Goal: Task Accomplishment & Management: Use online tool/utility

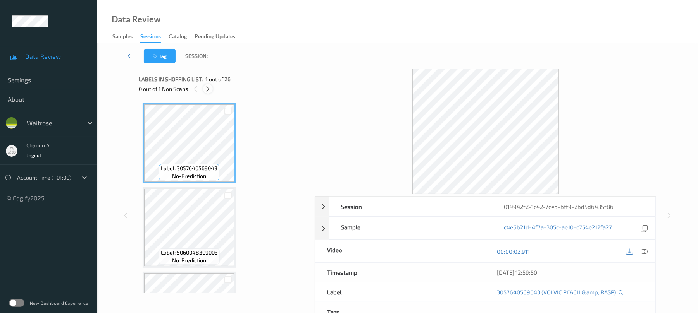
click at [208, 86] on icon at bounding box center [208, 89] width 7 height 7
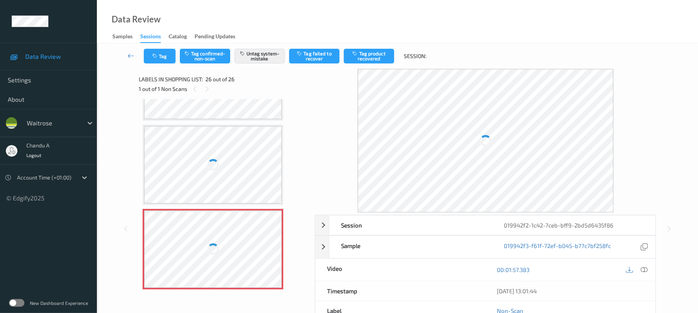
click at [272, 248] on div at bounding box center [213, 249] width 138 height 77
click at [265, 255] on div at bounding box center [213, 249] width 138 height 77
click at [273, 249] on div at bounding box center [213, 249] width 138 height 77
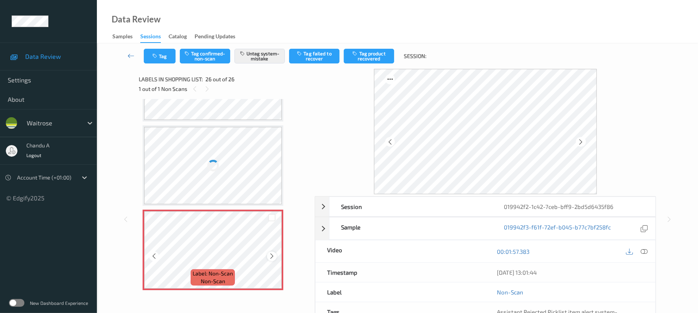
click at [272, 255] on icon at bounding box center [271, 256] width 7 height 7
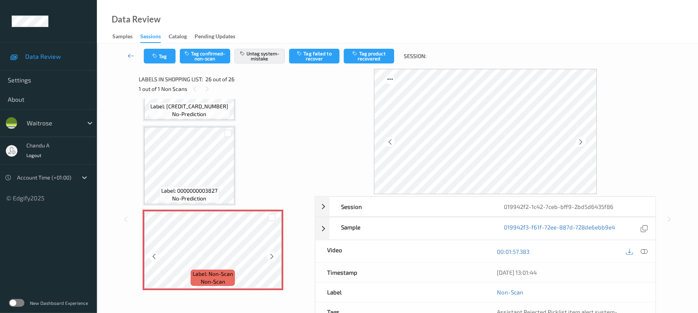
click at [272, 255] on icon at bounding box center [271, 256] width 7 height 7
click at [168, 56] on button "Tag" at bounding box center [160, 56] width 32 height 15
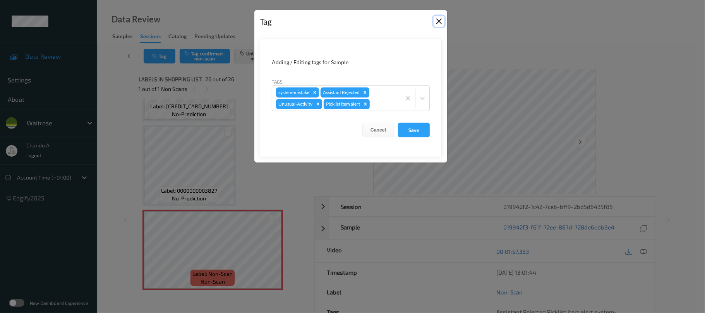
click at [434, 19] on button "Close" at bounding box center [439, 21] width 11 height 11
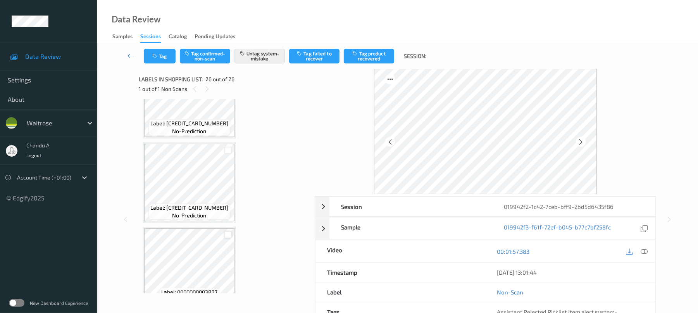
scroll to position [1901, 0]
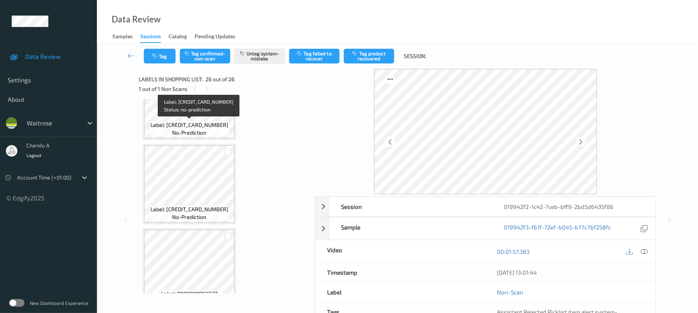
click at [219, 134] on div "Label: 5000328428581 no-prediction" at bounding box center [189, 129] width 82 height 16
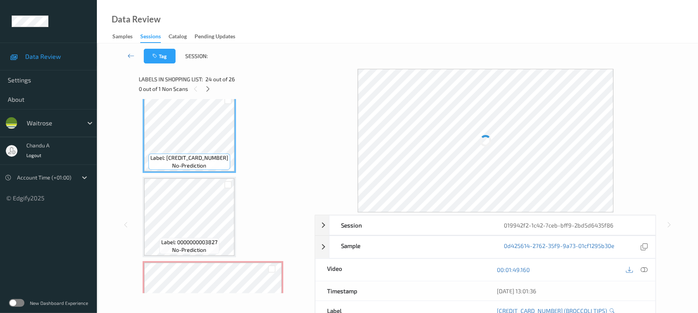
scroll to position [2004, 0]
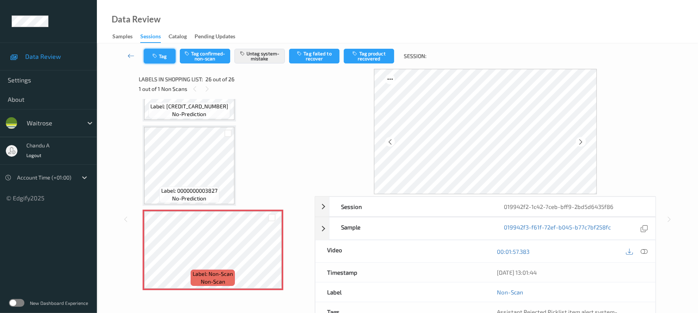
click at [160, 51] on button "Tag" at bounding box center [160, 56] width 32 height 15
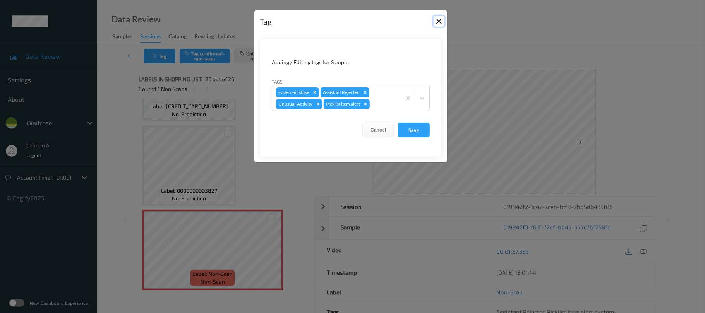
click at [437, 18] on button "Close" at bounding box center [439, 21] width 11 height 11
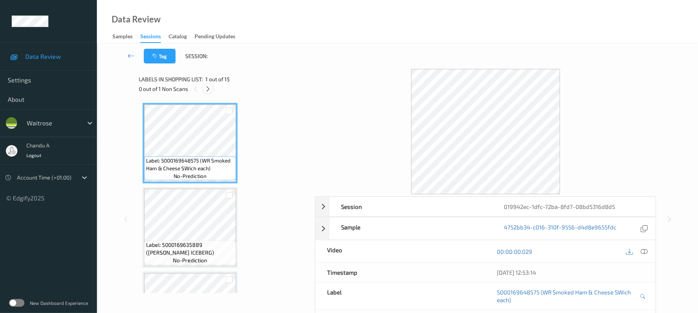
click at [206, 88] on icon at bounding box center [208, 89] width 7 height 7
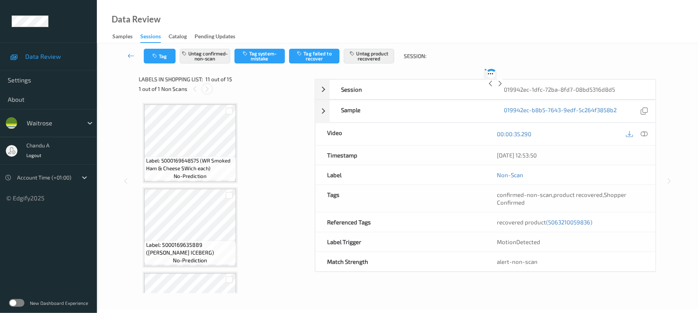
scroll to position [764, 0]
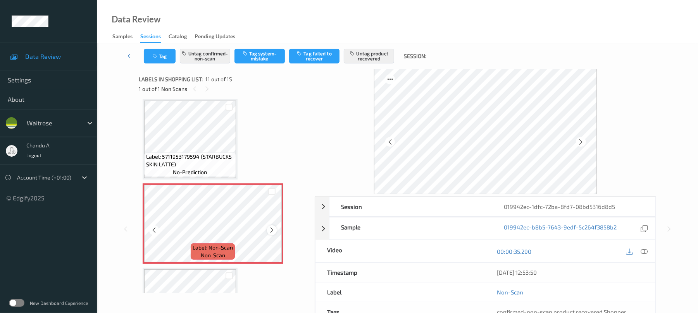
click at [270, 232] on icon at bounding box center [271, 230] width 7 height 7
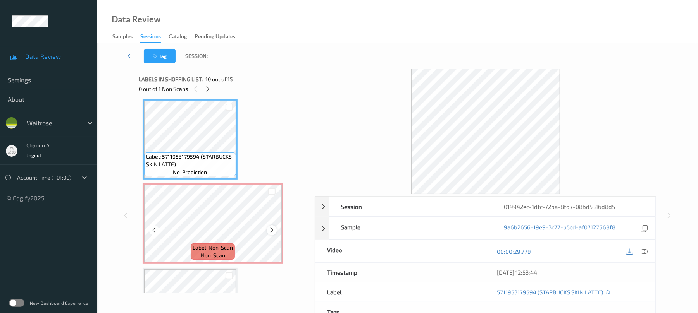
click at [275, 230] on div at bounding box center [272, 230] width 10 height 10
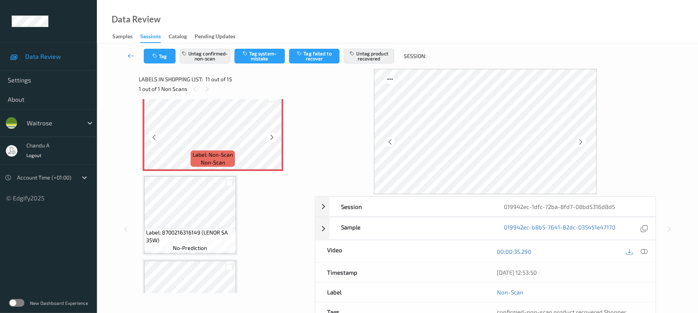
scroll to position [867, 0]
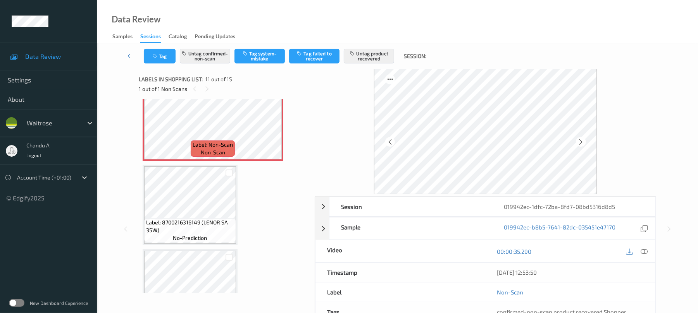
click at [215, 229] on span "Label: 8700216316149 (LENOR SA 35W)" at bounding box center [190, 226] width 88 height 15
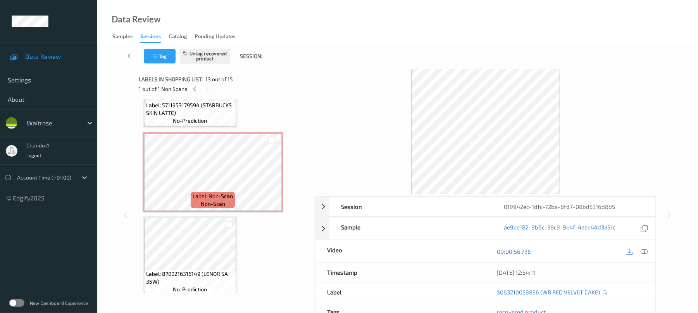
scroll to position [764, 0]
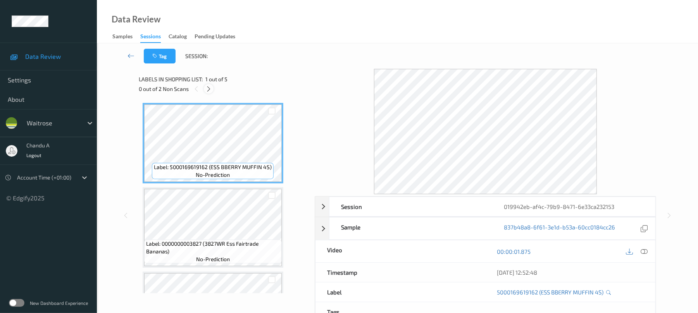
click at [211, 90] on icon at bounding box center [208, 89] width 7 height 7
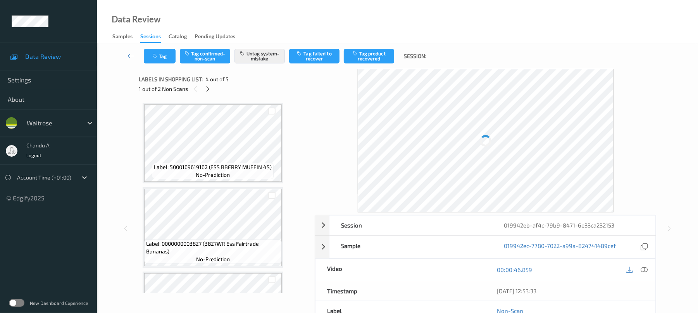
scroll to position [173, 0]
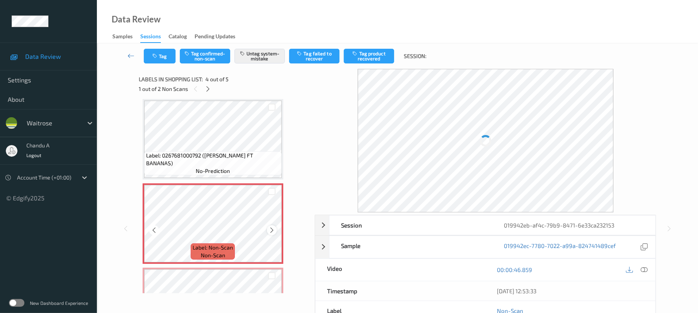
click at [274, 230] on icon at bounding box center [271, 230] width 7 height 7
click at [163, 67] on div "Tag Tag confirmed-non-scan Untag system-mistake Tag failed to recover Tag produ…" at bounding box center [397, 56] width 569 height 26
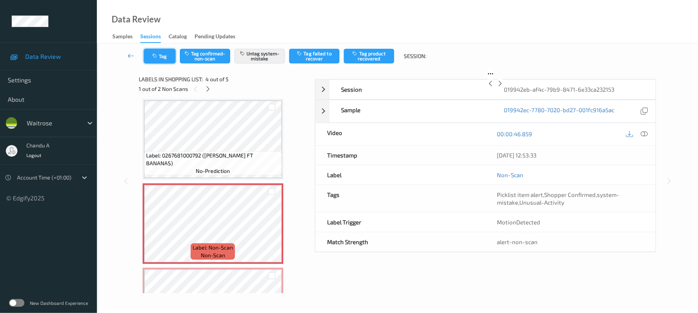
click at [163, 57] on button "Tag" at bounding box center [160, 56] width 32 height 15
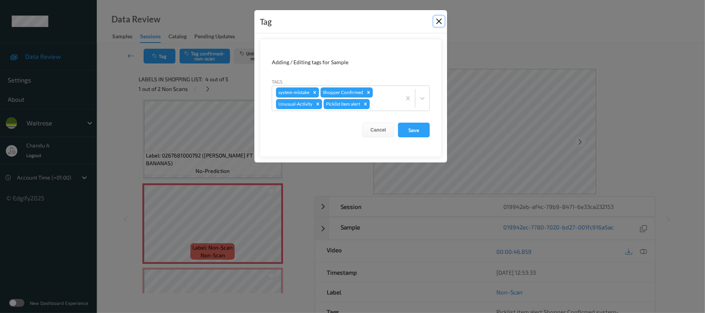
click at [439, 19] on button "Close" at bounding box center [439, 21] width 11 height 11
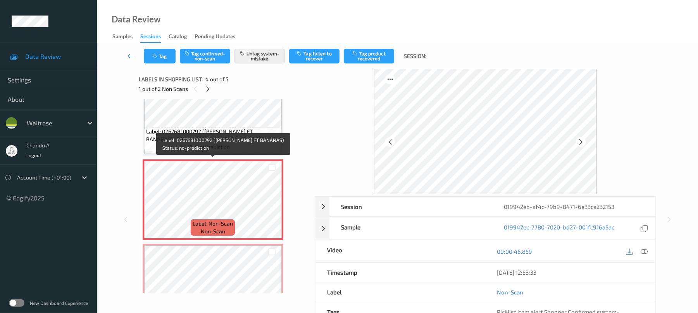
scroll to position [225, 0]
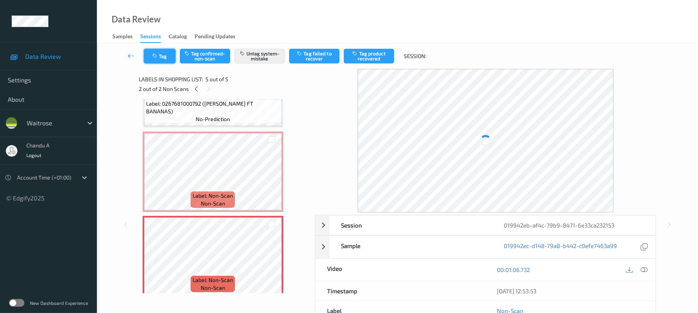
click at [167, 58] on button "Tag" at bounding box center [160, 56] width 32 height 15
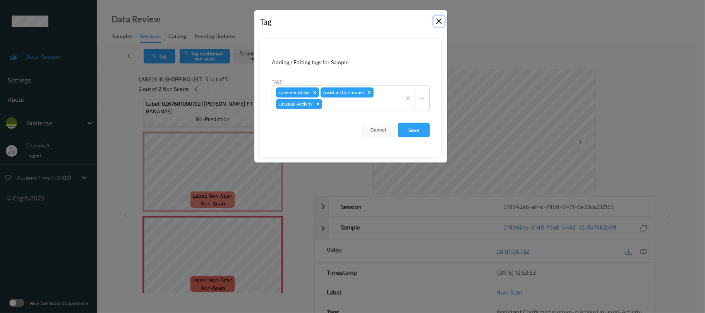
click at [440, 22] on button "Close" at bounding box center [439, 21] width 11 height 11
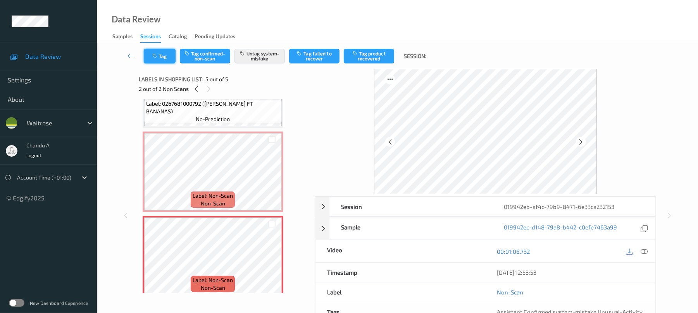
click at [163, 57] on button "Tag" at bounding box center [160, 56] width 32 height 15
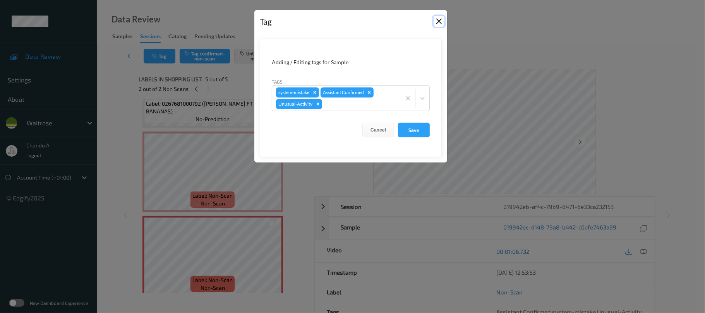
click at [437, 21] on button "Close" at bounding box center [439, 21] width 11 height 11
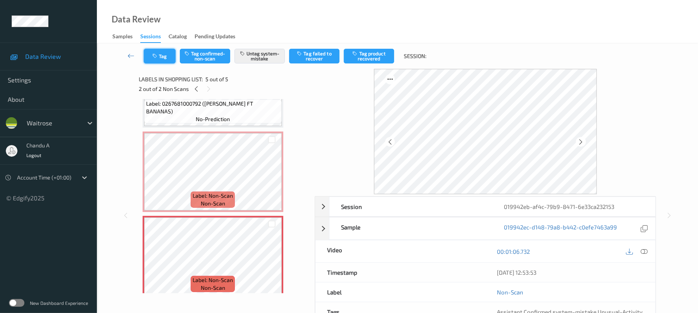
click at [158, 54] on button "Tag" at bounding box center [160, 56] width 32 height 15
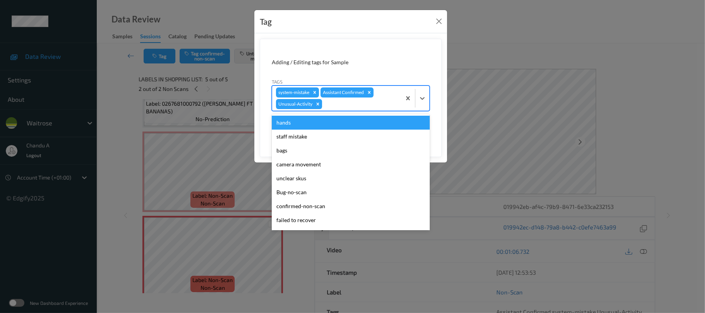
click at [335, 106] on div at bounding box center [361, 104] width 74 height 9
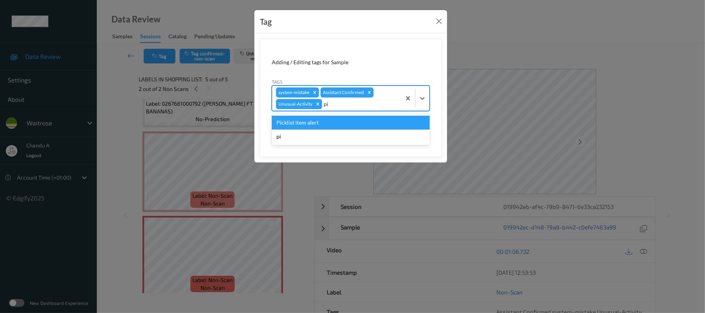
type input "pic"
click at [319, 122] on div "Picklist item alert" at bounding box center [351, 123] width 158 height 14
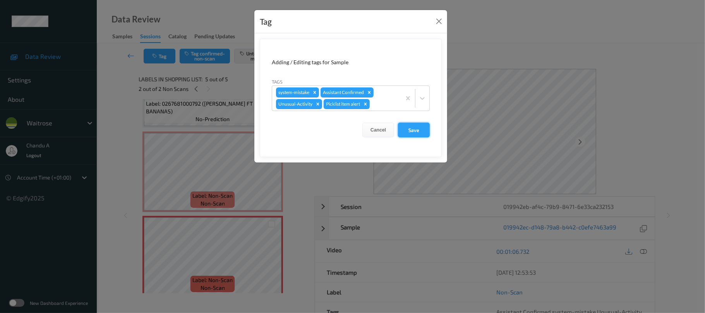
click at [412, 128] on button "Save" at bounding box center [414, 130] width 32 height 15
click at [416, 127] on button "Save" at bounding box center [414, 130] width 32 height 15
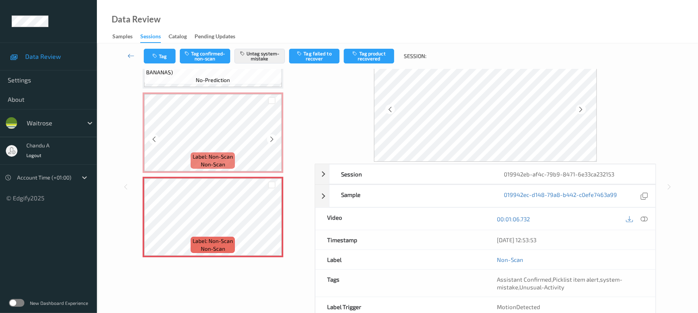
scroll to position [52, 0]
